Goal: Transaction & Acquisition: Subscribe to service/newsletter

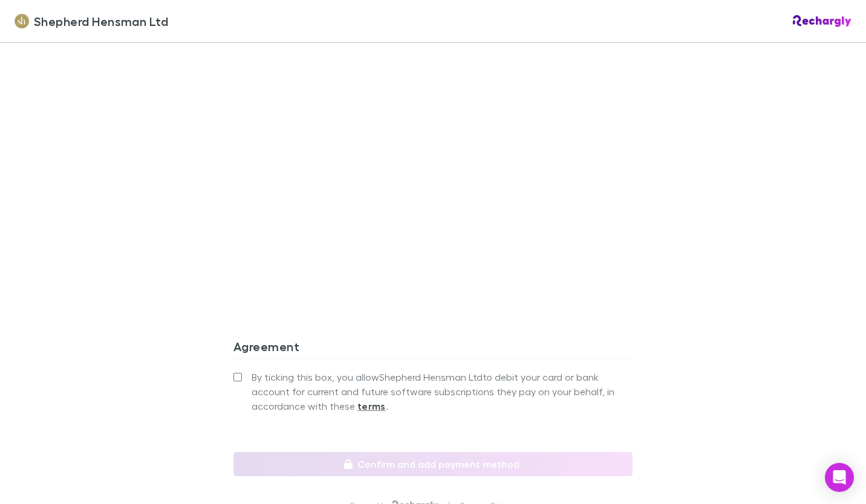
scroll to position [1028, 0]
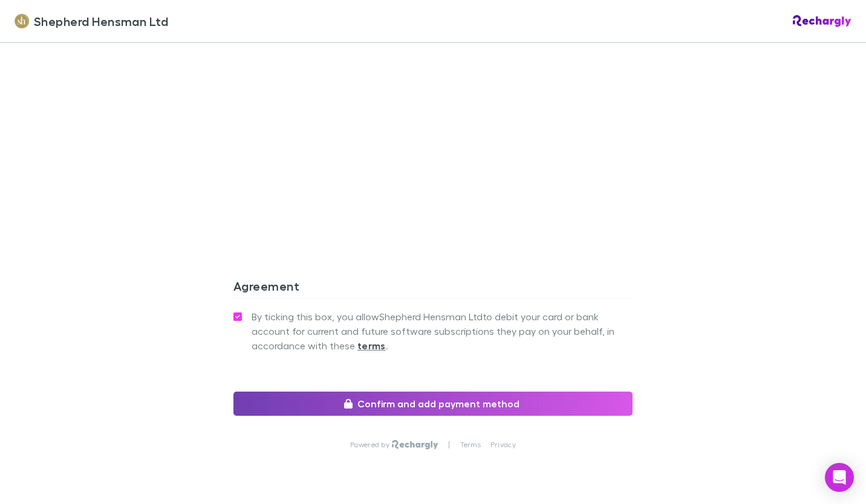
click at [430, 403] on button "Confirm and add payment method" at bounding box center [432, 404] width 399 height 24
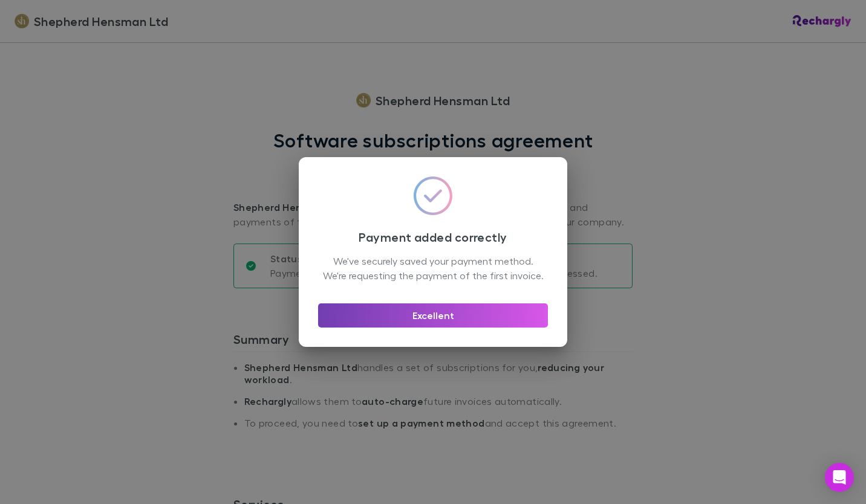
click at [427, 324] on button "Excellent" at bounding box center [433, 316] width 230 height 24
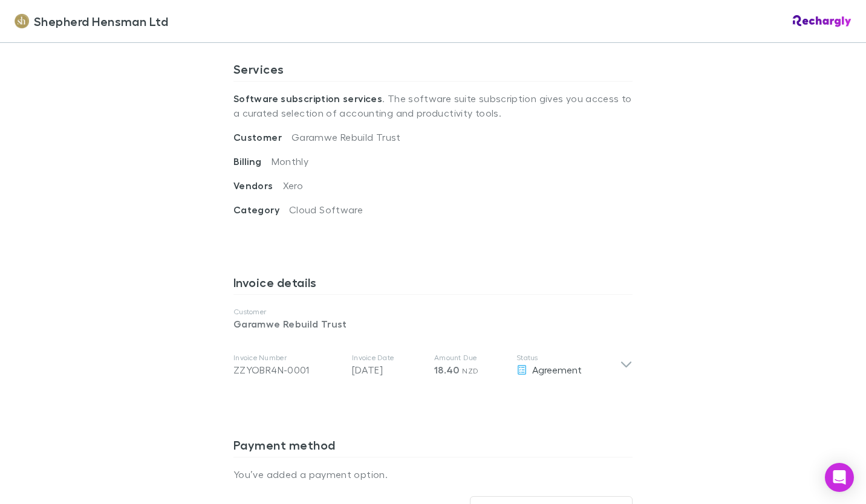
scroll to position [423, 0]
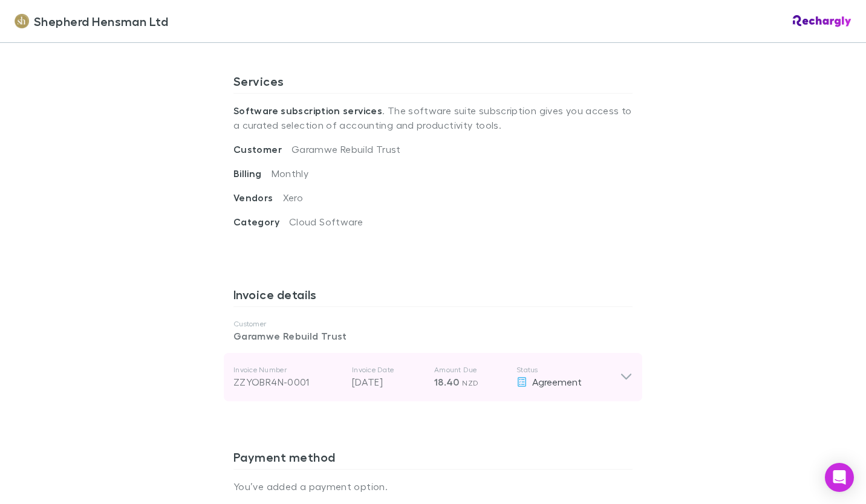
click at [620, 377] on icon at bounding box center [626, 377] width 13 height 15
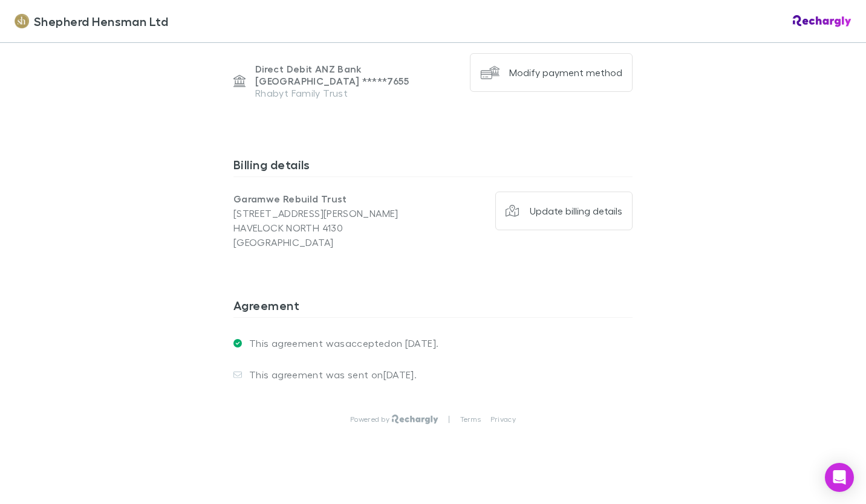
scroll to position [1054, 0]
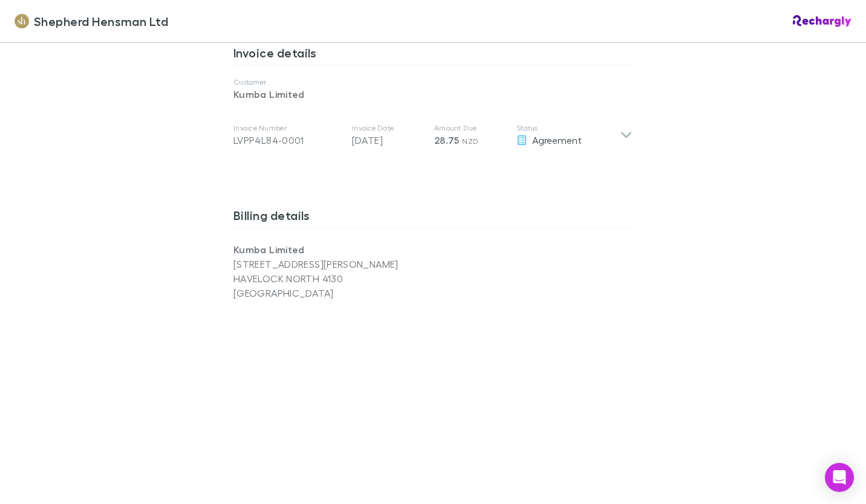
scroll to position [726, 0]
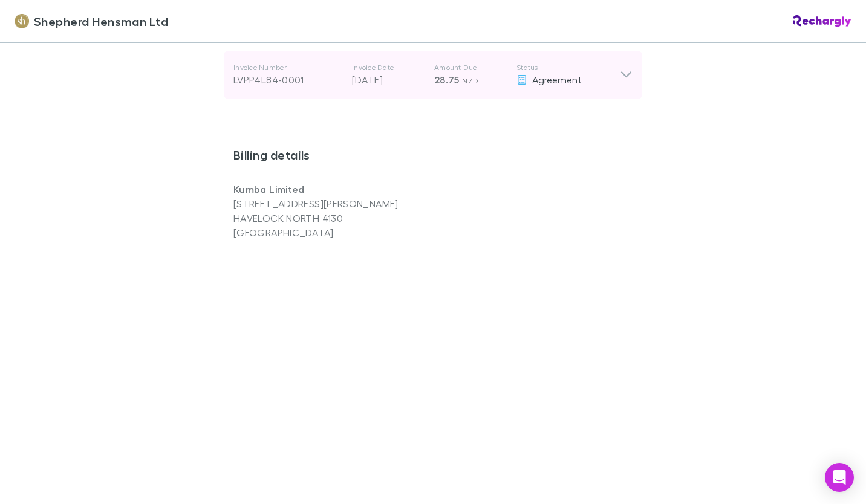
click at [623, 76] on icon at bounding box center [626, 75] width 10 height 6
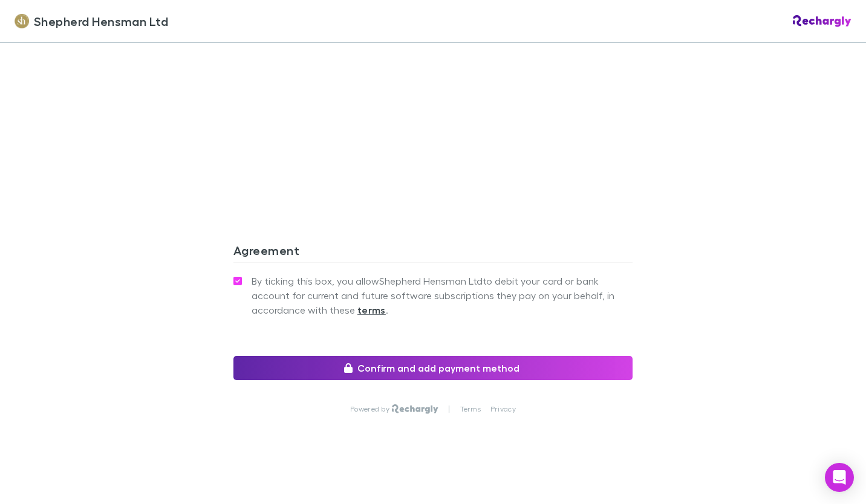
scroll to position [1229, 0]
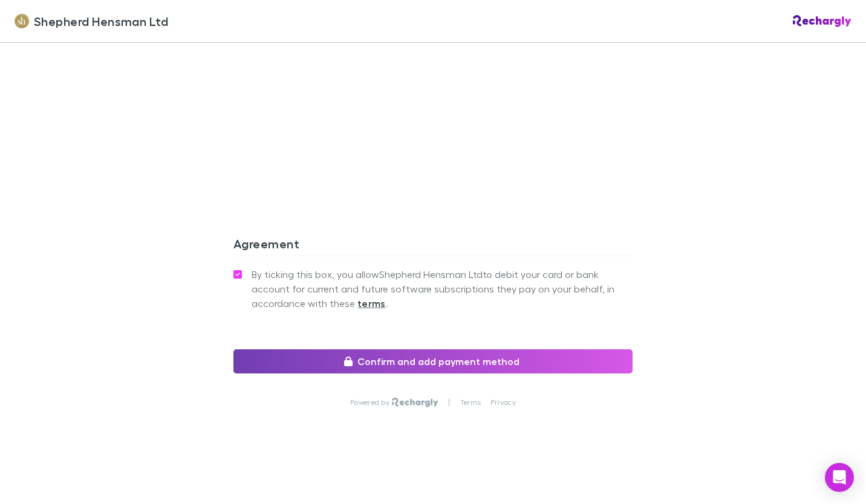
click at [403, 359] on button "Confirm and add payment method" at bounding box center [432, 361] width 399 height 24
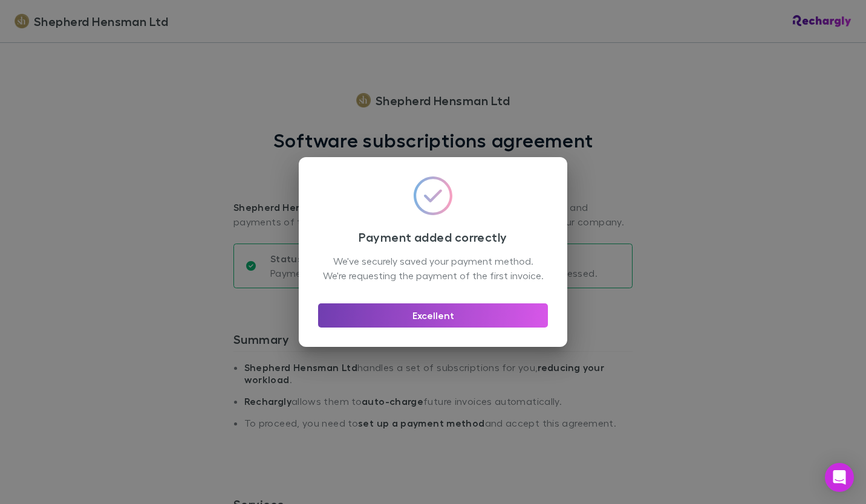
click at [421, 327] on button "Excellent" at bounding box center [433, 316] width 230 height 24
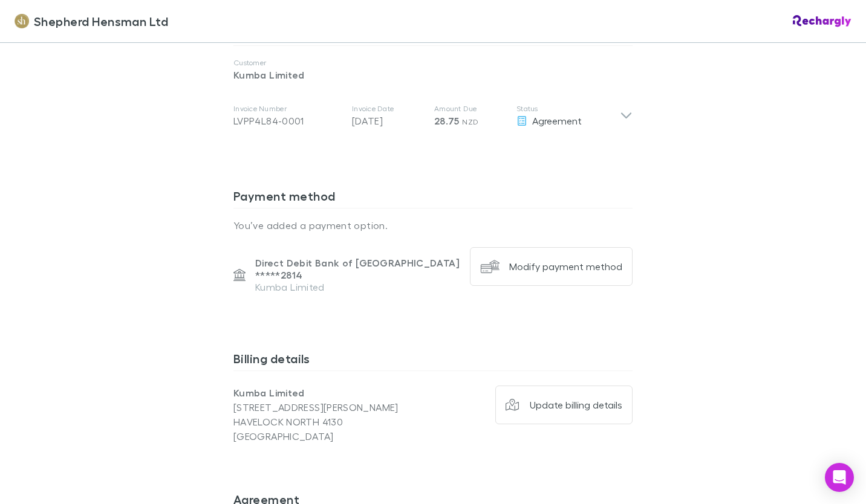
scroll to position [581, 0]
